Goal: Information Seeking & Learning: Learn about a topic

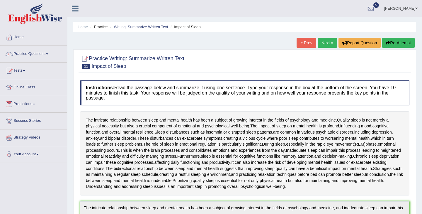
click at [40, 56] on link "Practice Questions" at bounding box center [33, 53] width 67 height 15
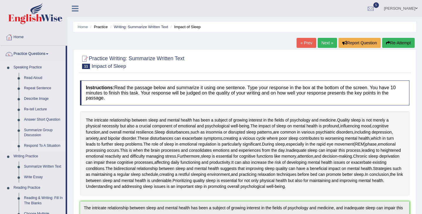
click at [39, 146] on link "Respond To A Situation" at bounding box center [43, 145] width 44 height 11
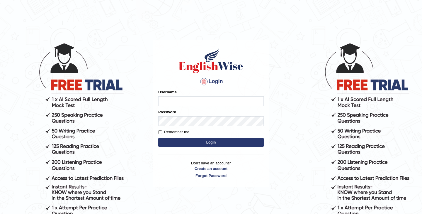
type input "sunainabudhathoki_parramatta"
click at [198, 141] on button "Login" at bounding box center [211, 142] width 106 height 9
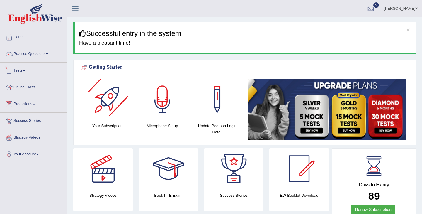
click at [40, 56] on link "Practice Questions" at bounding box center [33, 53] width 67 height 15
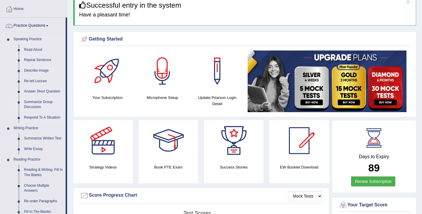
scroll to position [30, 0]
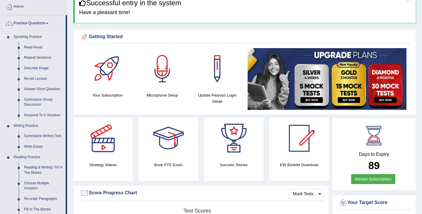
click at [39, 114] on link "Respond To A Situation" at bounding box center [43, 115] width 44 height 11
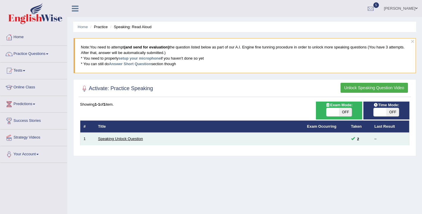
click at [133, 140] on link "Speaking Unlock Question" at bounding box center [120, 138] width 45 height 4
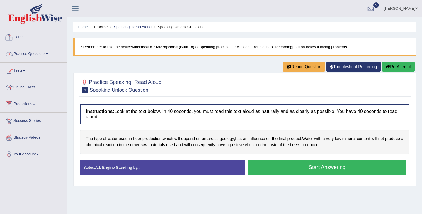
click at [21, 38] on link "Home" at bounding box center [33, 36] width 67 height 15
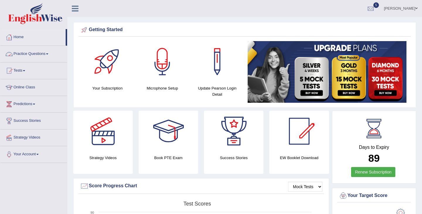
click at [48, 54] on link "Practice Questions" at bounding box center [33, 53] width 67 height 15
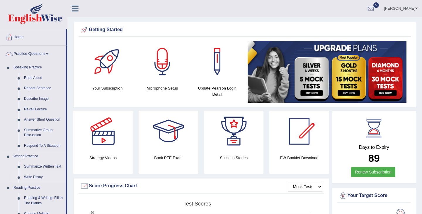
click at [33, 178] on link "Write Essay" at bounding box center [43, 177] width 44 height 11
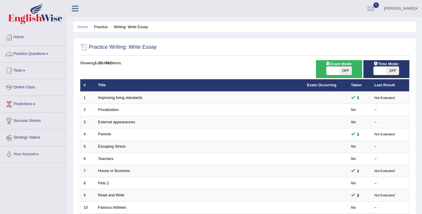
click at [38, 57] on link "Practice Questions" at bounding box center [33, 53] width 67 height 15
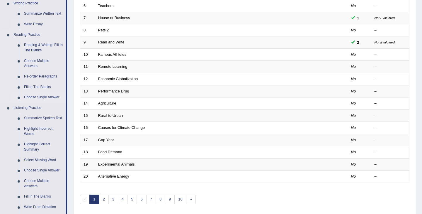
scroll to position [154, 0]
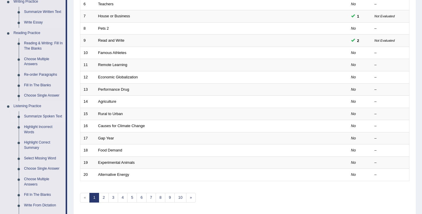
click at [41, 115] on link "Summarize Spoken Text" at bounding box center [43, 116] width 44 height 11
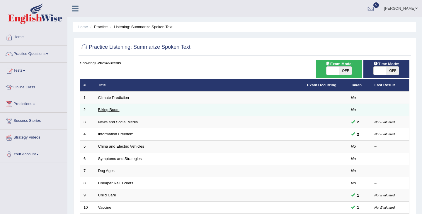
click at [106, 110] on link "Biking Boom" at bounding box center [108, 109] width 21 height 4
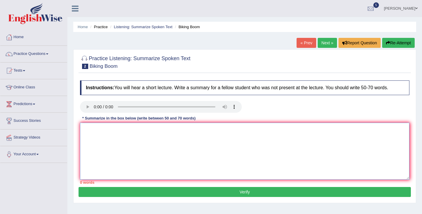
click at [176, 131] on textarea at bounding box center [244, 151] width 329 height 57
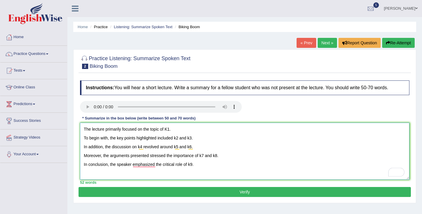
click at [170, 130] on textarea "The lecture primarily focused on the topic of K1. To begin with, the key points…" at bounding box center [244, 151] width 329 height 57
click at [179, 140] on textarea "The lecture primarily focused on the topic of increasing biking boom. To begin …" at bounding box center [244, 151] width 329 height 57
click at [218, 140] on textarea "The lecture primarily focused on the topic of increasing biking boom. To begin …" at bounding box center [244, 151] width 329 height 57
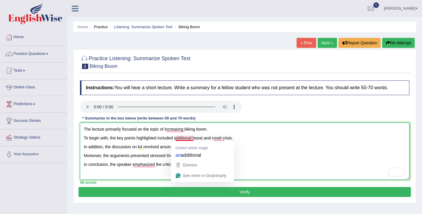
click at [175, 139] on textarea "The lecture primarily focused on the topic of increasing biking boom. To begin …" at bounding box center [244, 151] width 329 height 57
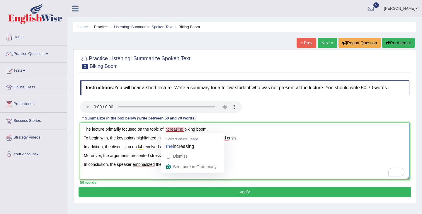
click at [229, 149] on textarea "The lecture primarily focused on the topic of increasing biking boom. To begin …" at bounding box center [244, 151] width 329 height 57
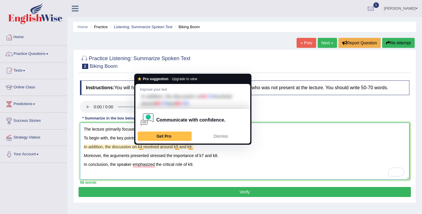
click at [143, 148] on textarea "The lecture primarily focused on the topic of increasing biking boom. To begin …" at bounding box center [244, 151] width 329 height 57
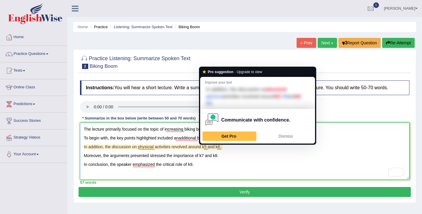
click at [208, 149] on textarea "The lecture primarily focused on the topic of increasing biking boom. To begin …" at bounding box center [244, 151] width 329 height 57
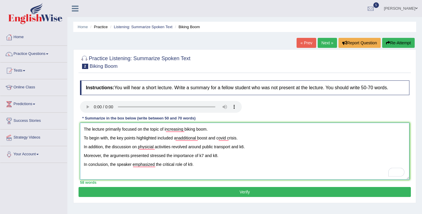
click at [245, 148] on textarea "The lecture primarily focused on the topic of increasing biking boom. To begin …" at bounding box center [244, 151] width 329 height 57
click at [232, 147] on textarea "The lecture primarily focused on the topic of increasing biking boom. To begin …" at bounding box center [244, 151] width 329 height 57
click at [249, 149] on textarea "The lecture primarily focused on the topic of increasing biking boom. To begin …" at bounding box center [244, 151] width 329 height 57
click at [204, 157] on textarea "The lecture primarily focused on the topic of increasing biking boom. To begin …" at bounding box center [244, 151] width 329 height 57
click at [248, 157] on textarea "The lecture primarily focused on the topic of increasing biking boom. To begin …" at bounding box center [244, 151] width 329 height 57
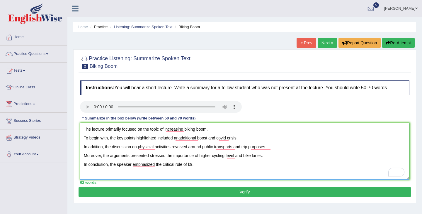
click at [193, 166] on textarea "The lecture primarily focused on the topic of increasing biking boom. To begin …" at bounding box center [244, 151] width 329 height 57
click at [189, 166] on textarea "The lecture primarily focused on the topic of increasing biking boom. To begin …" at bounding box center [244, 151] width 329 height 57
click at [195, 166] on textarea "The lecture primarily focused on the topic of increasing biking boom. To begin …" at bounding box center [244, 151] width 329 height 57
click at [84, 139] on textarea "The lecture primarily focused on the topic of increasing biking boom. To begin …" at bounding box center [244, 151] width 329 height 57
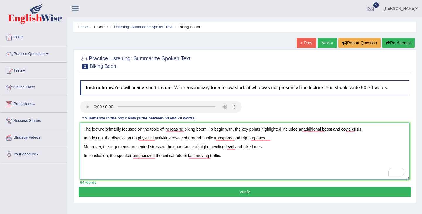
click at [82, 138] on textarea "The lecture primarily focused on the topic of increasing biking boom. To begin …" at bounding box center [244, 151] width 329 height 57
click at [84, 148] on textarea "The lecture primarily focused on the topic of increasing biking boom. To begin …" at bounding box center [244, 151] width 329 height 57
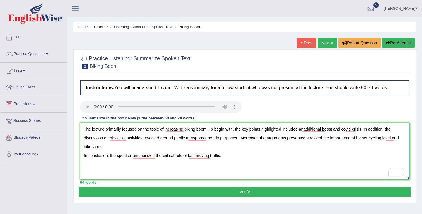
click at [83, 158] on textarea "The lecture primarily focused on the topic of increasing biking boom. To begin …" at bounding box center [244, 151] width 329 height 57
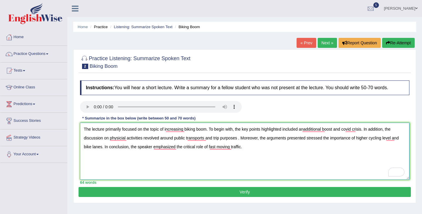
type textarea "The lecture primarily focused on the topic of increasing biking boom. To begin …"
click at [250, 194] on button "Verify" at bounding box center [245, 192] width 332 height 10
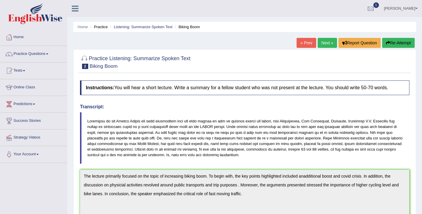
click at [395, 44] on button "Re-Attempt" at bounding box center [398, 43] width 33 height 10
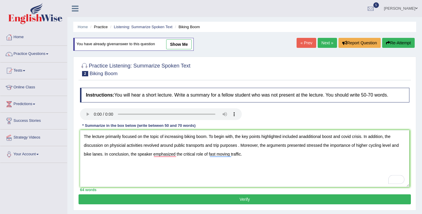
click at [306, 137] on textarea "The lecture primarily focused on the topic of increasing biking boom. To begin …" at bounding box center [244, 158] width 329 height 57
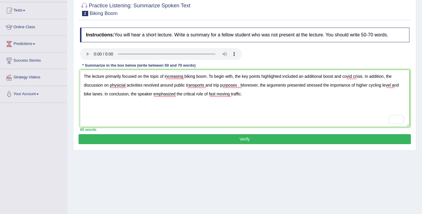
scroll to position [89, 0]
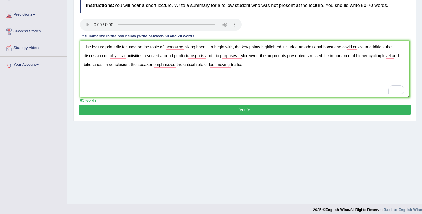
type textarea "The lecture primarily focused on the topic of increasing biking boom. To begin …"
click at [242, 112] on button "Verify" at bounding box center [245, 110] width 332 height 10
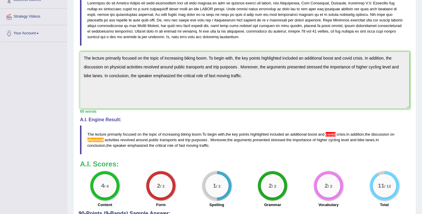
scroll to position [133, 0]
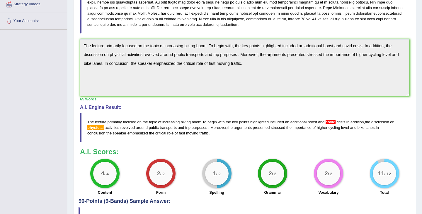
click at [79, 47] on div "Instructions: You will hear a short lecture. Write a summary for a fellow stude…" at bounding box center [245, 72] width 332 height 251
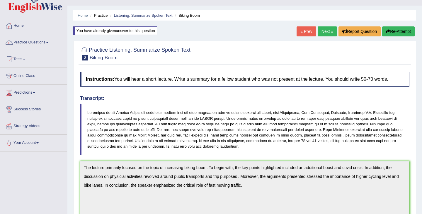
scroll to position [0, 0]
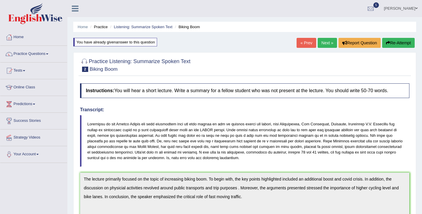
click at [392, 42] on button "Re-Attempt" at bounding box center [398, 43] width 33 height 10
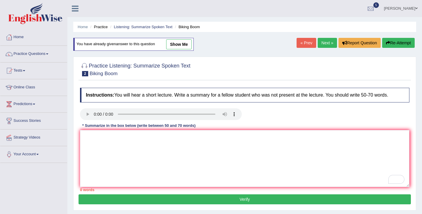
click at [117, 139] on textarea "To enrich screen reader interactions, please activate Accessibility in Grammarl…" at bounding box center [244, 158] width 329 height 57
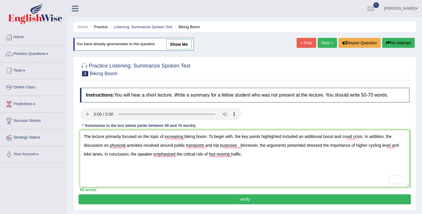
click at [357, 138] on textarea "The lecture primarily focused on the topic of increasing biking boom. To begin …" at bounding box center [244, 158] width 329 height 57
type textarea "The lecture primarily focused on the topic of increasing biking boom. To begin …"
click at [196, 200] on button "Verify" at bounding box center [245, 199] width 332 height 10
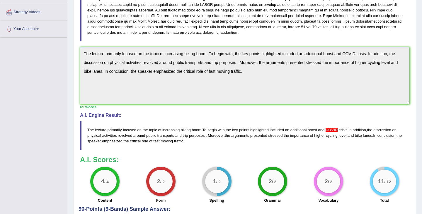
scroll to position [125, 0]
